Goal: Go to known website: Access a specific website the user already knows

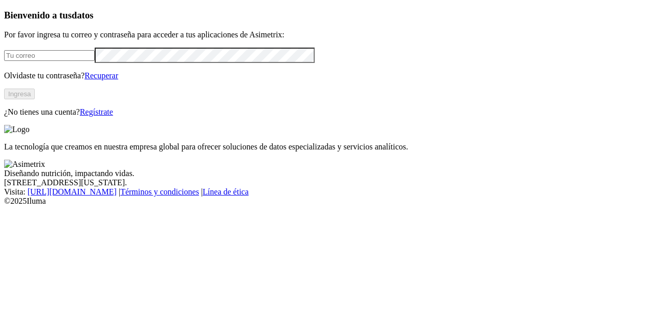
type input "[EMAIL_ADDRESS][DOMAIN_NAME]"
click at [35, 99] on button "Ingresa" at bounding box center [19, 94] width 31 height 11
type input "[EMAIL_ADDRESS][DOMAIN_NAME]"
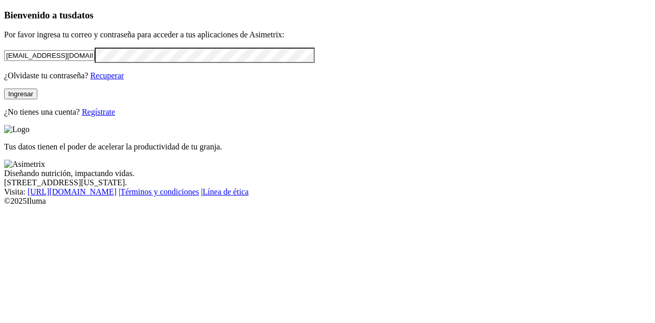
click at [37, 99] on button "Ingresar" at bounding box center [20, 94] width 33 height 11
